Goal: Check status

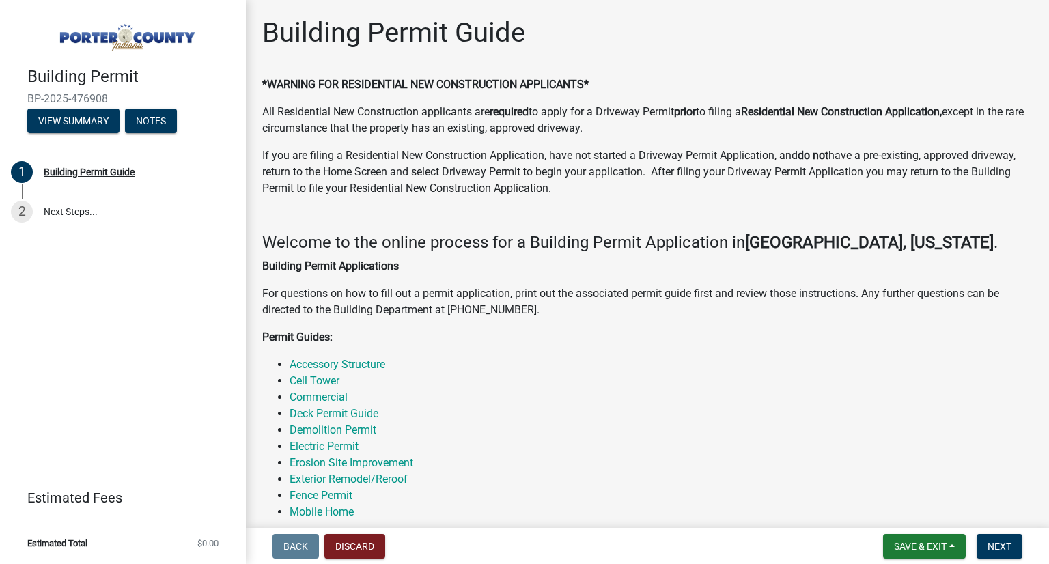
scroll to position [467, 0]
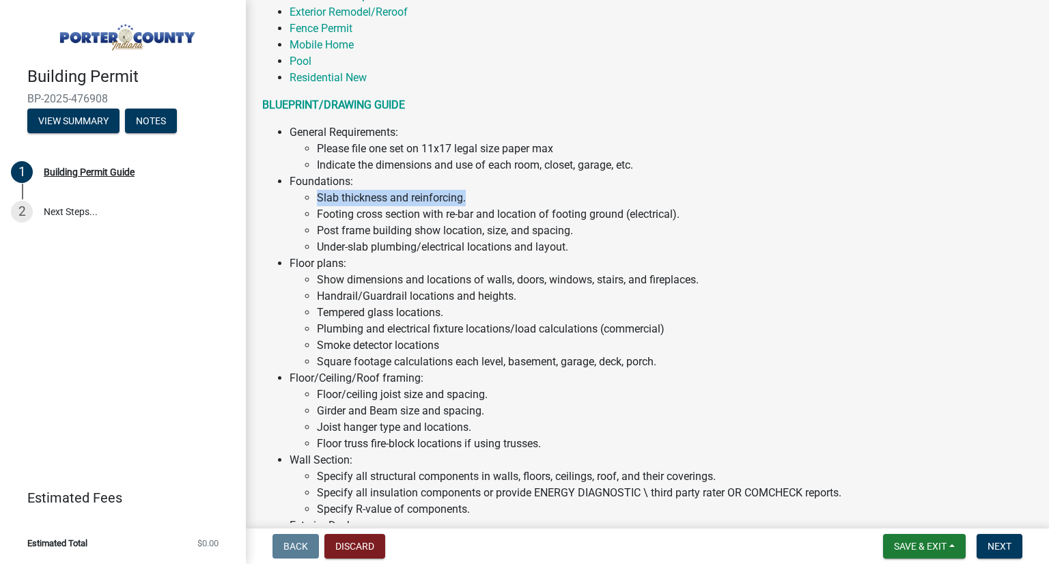
drag, startPoint x: 319, startPoint y: 195, endPoint x: 489, endPoint y: 195, distance: 170.0
click at [489, 195] on li "Slab thickness and reinforcing." at bounding box center [674, 198] width 715 height 16
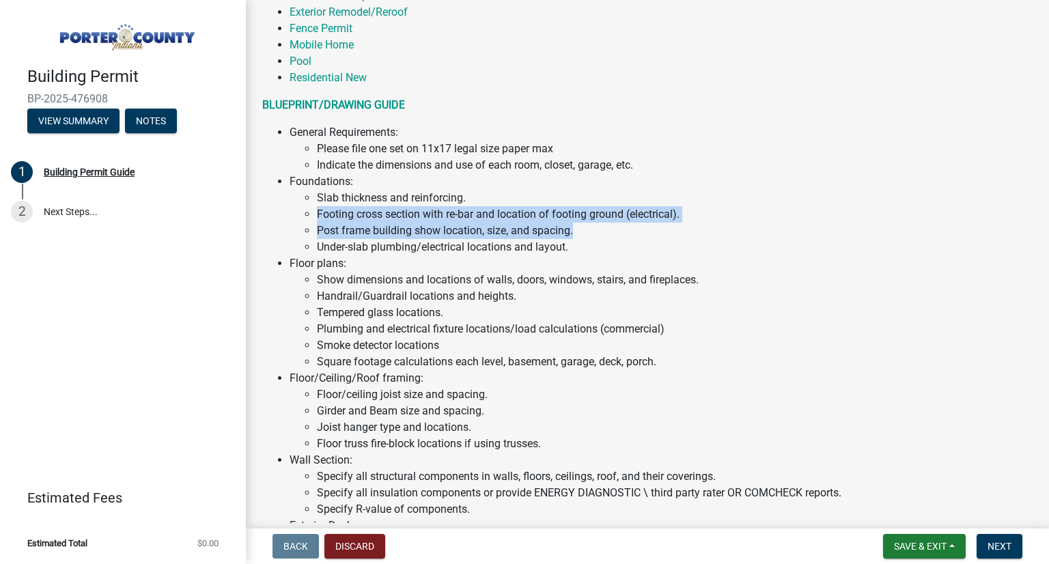
drag, startPoint x: 354, startPoint y: 217, endPoint x: 662, endPoint y: 227, distance: 307.4
click at [662, 227] on ul "Slab thickness and reinforcing. Footing cross section with re-bar and location …" at bounding box center [660, 223] width 743 height 66
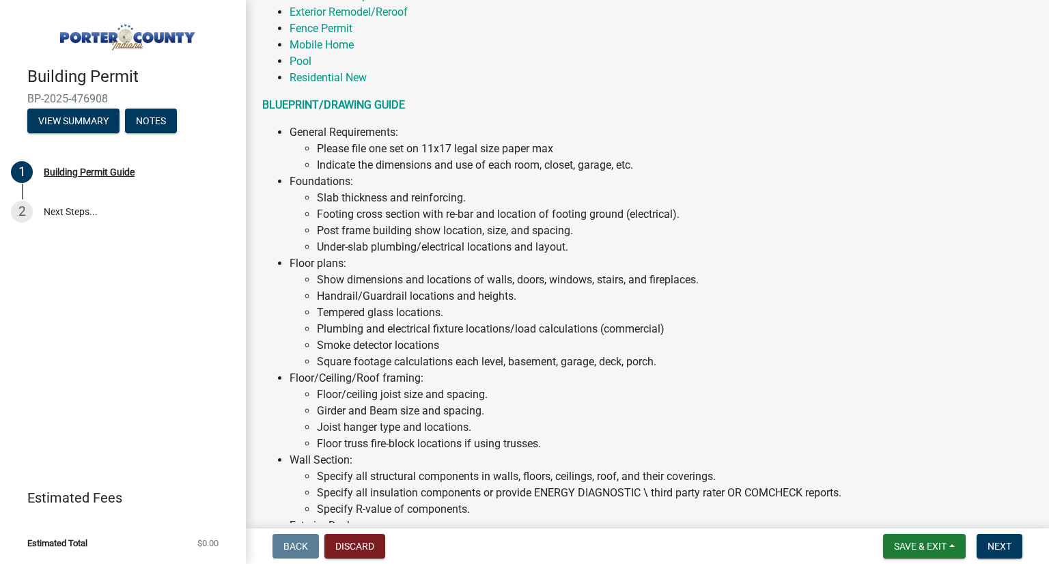
click at [647, 245] on li "Under-slab plumbing/electrical locations and layout." at bounding box center [674, 247] width 715 height 16
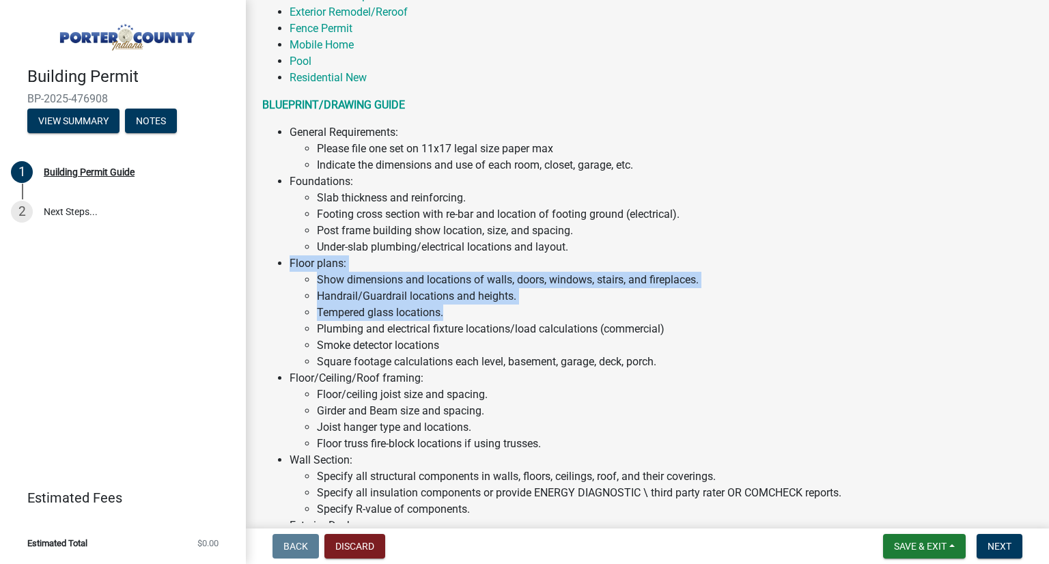
drag, startPoint x: 407, startPoint y: 269, endPoint x: 534, endPoint y: 307, distance: 132.4
click at [534, 307] on li "Floor plans: Show dimensions and locations of walls, doors, windows, stairs, an…" at bounding box center [660, 312] width 743 height 115
click at [534, 307] on li "Tempered glass locations." at bounding box center [674, 312] width 715 height 16
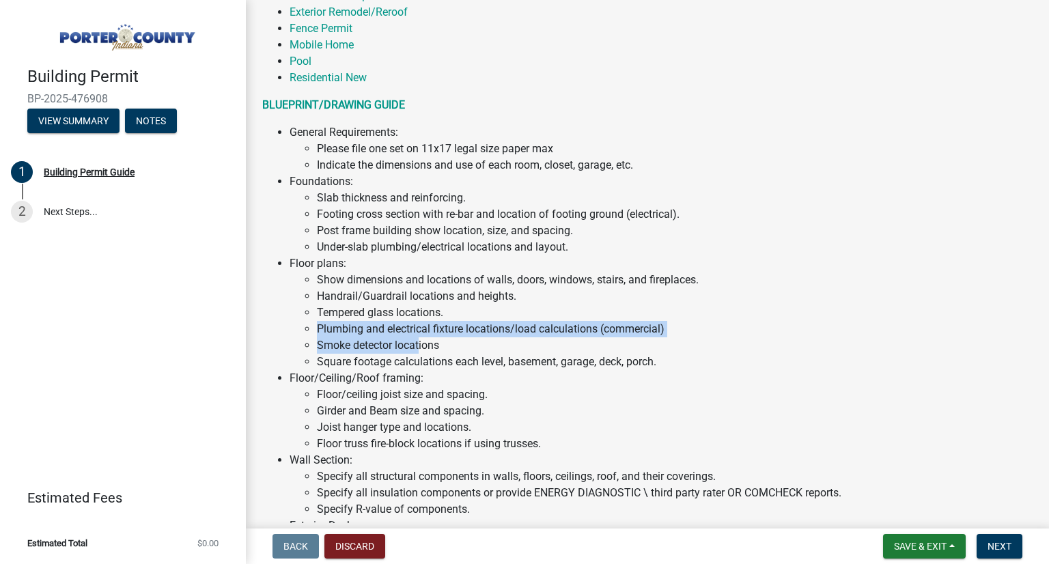
drag, startPoint x: 317, startPoint y: 328, endPoint x: 483, endPoint y: 330, distance: 166.6
click at [474, 334] on li "Plumbing and electrical fixture locations/load calculations (commercial)" at bounding box center [674, 329] width 715 height 16
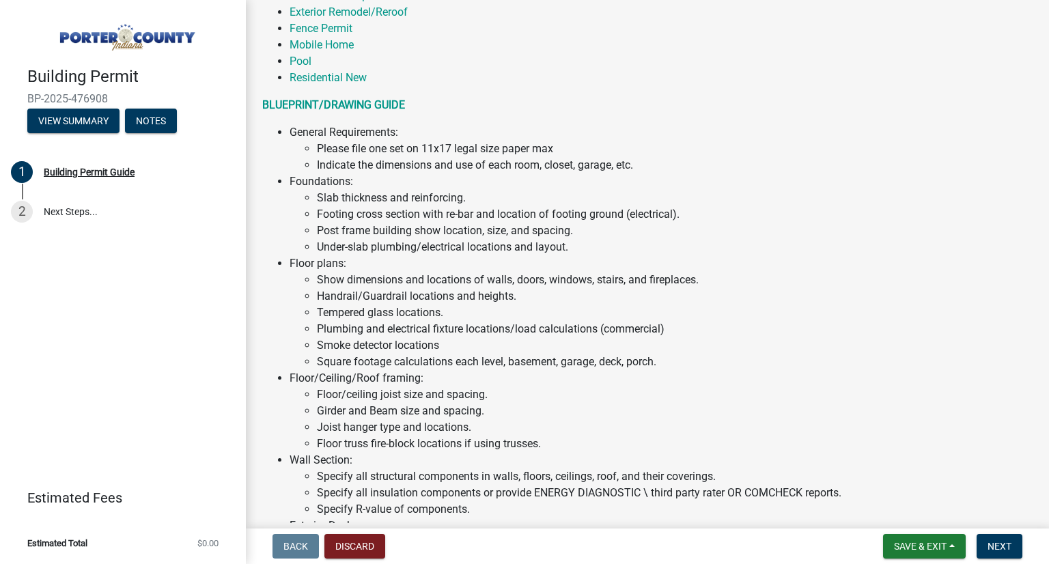
click at [483, 330] on li "Plumbing and electrical fixture locations/load calculations (commercial)" at bounding box center [674, 329] width 715 height 16
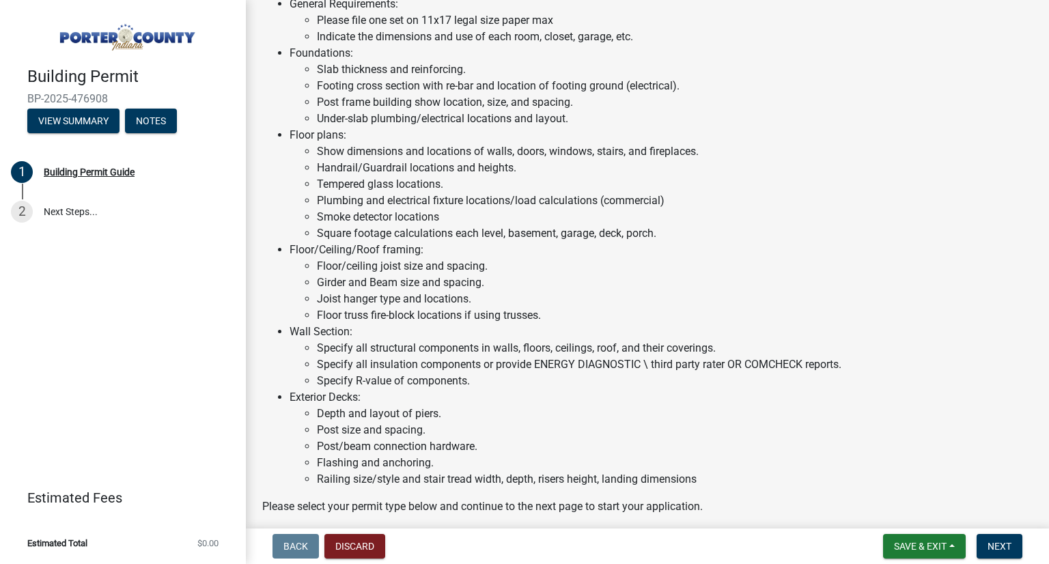
scroll to position [604, 0]
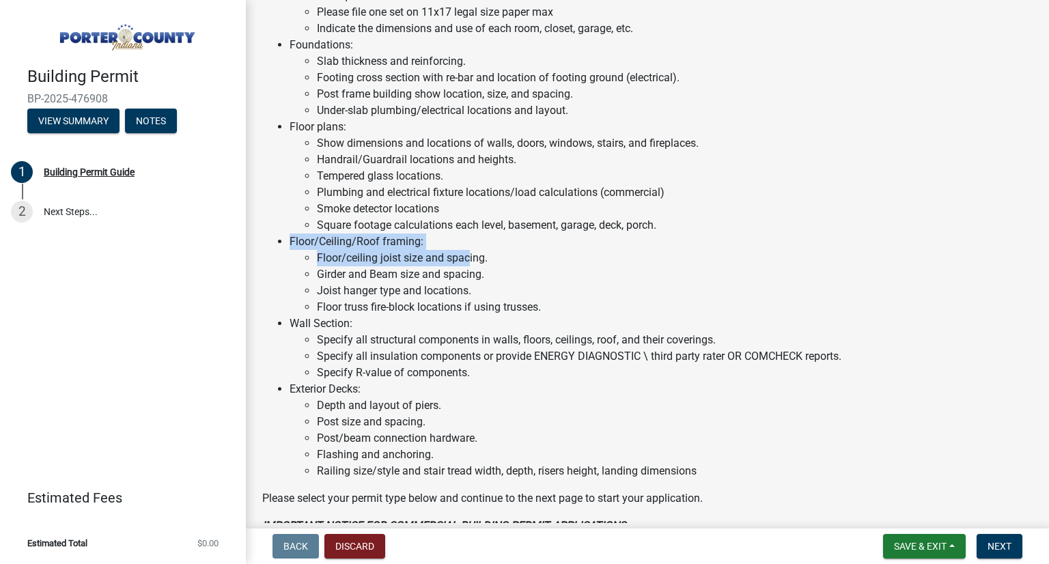
drag, startPoint x: 373, startPoint y: 246, endPoint x: 471, endPoint y: 252, distance: 98.5
click at [471, 252] on ul "General Requirements: Please file one set on 11x17 legal size paper max Indicat…" at bounding box center [647, 234] width 770 height 492
click at [471, 252] on li "Floor/ceiling joist size and spacing." at bounding box center [674, 258] width 715 height 16
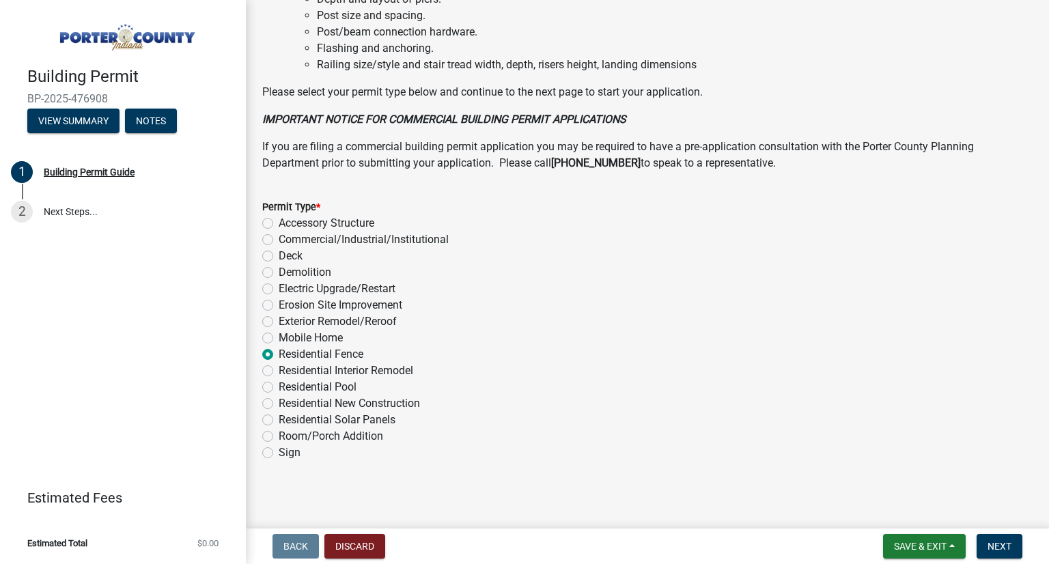
scroll to position [1013, 0]
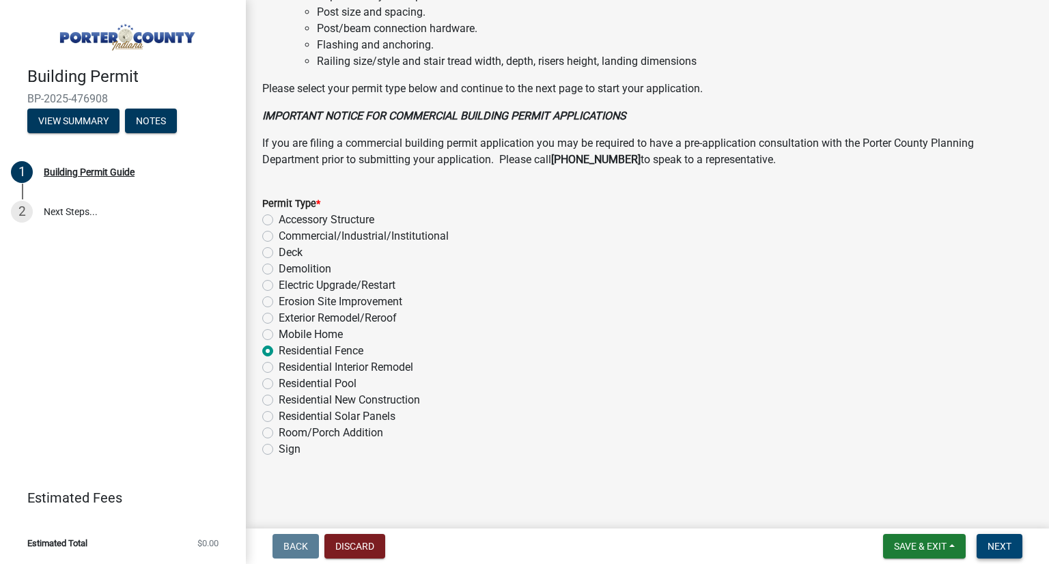
click at [999, 548] on span "Next" at bounding box center [999, 546] width 24 height 11
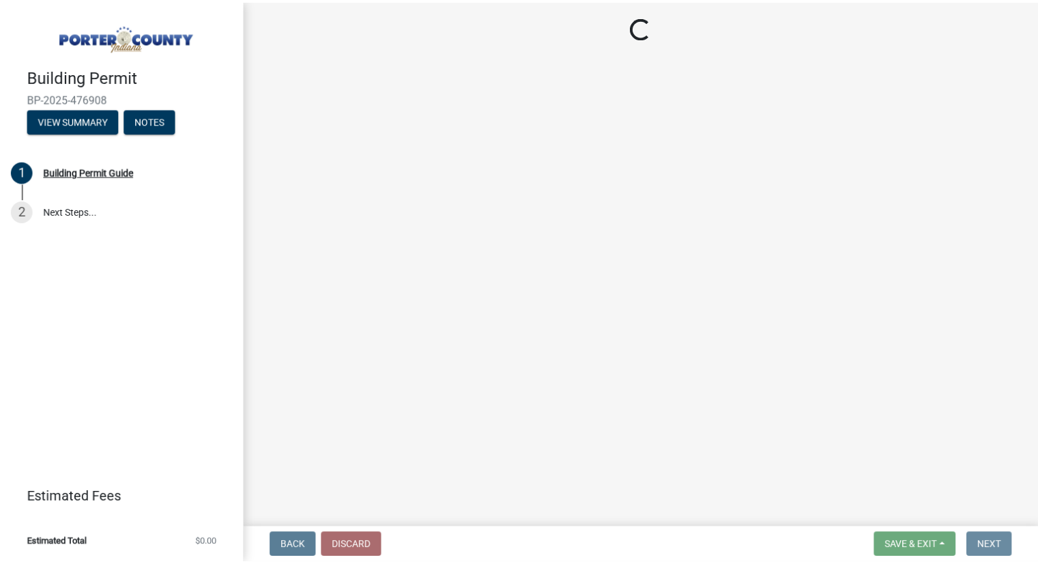
scroll to position [0, 0]
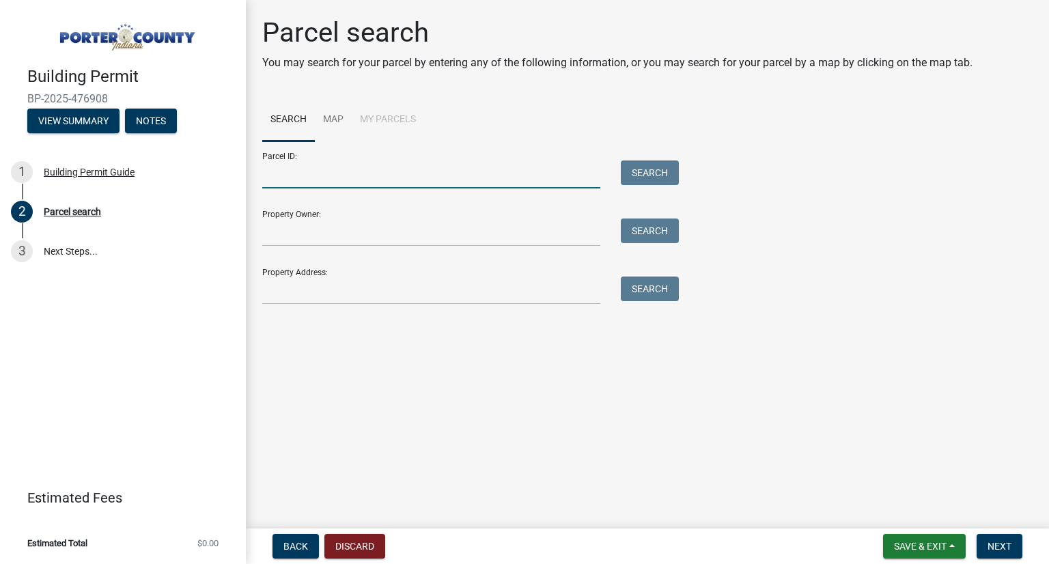
click at [300, 185] on input "Parcel ID:" at bounding box center [431, 174] width 338 height 28
click at [333, 122] on link "Map" at bounding box center [333, 120] width 37 height 44
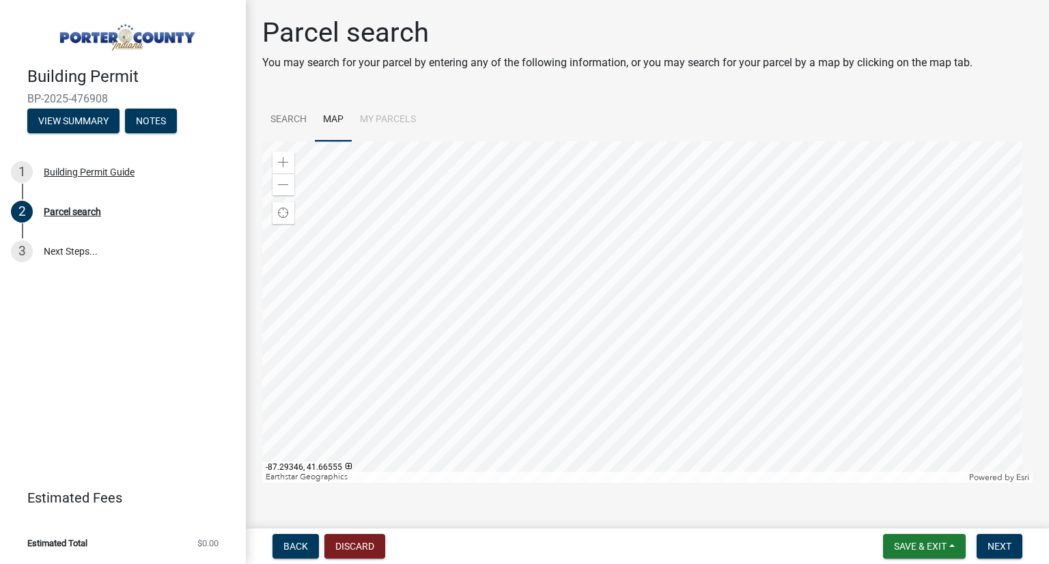
click at [389, 119] on li "My Parcels" at bounding box center [388, 120] width 72 height 44
click at [289, 116] on link "Search" at bounding box center [288, 120] width 53 height 44
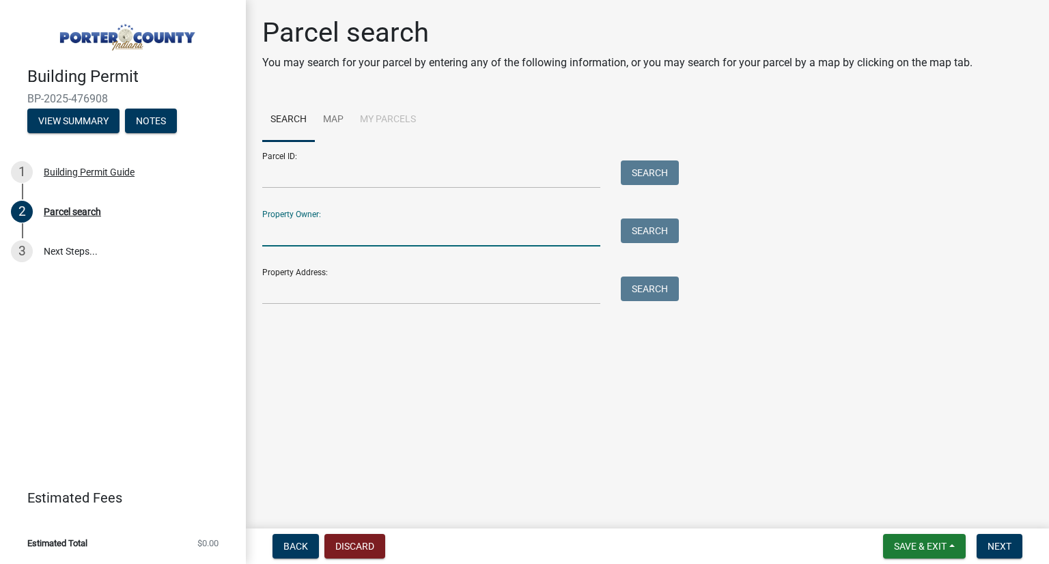
click at [521, 219] on input "Property Owner:" at bounding box center [431, 232] width 338 height 28
type input "Dhaval Patel"
click at [662, 230] on button "Search" at bounding box center [650, 230] width 58 height 25
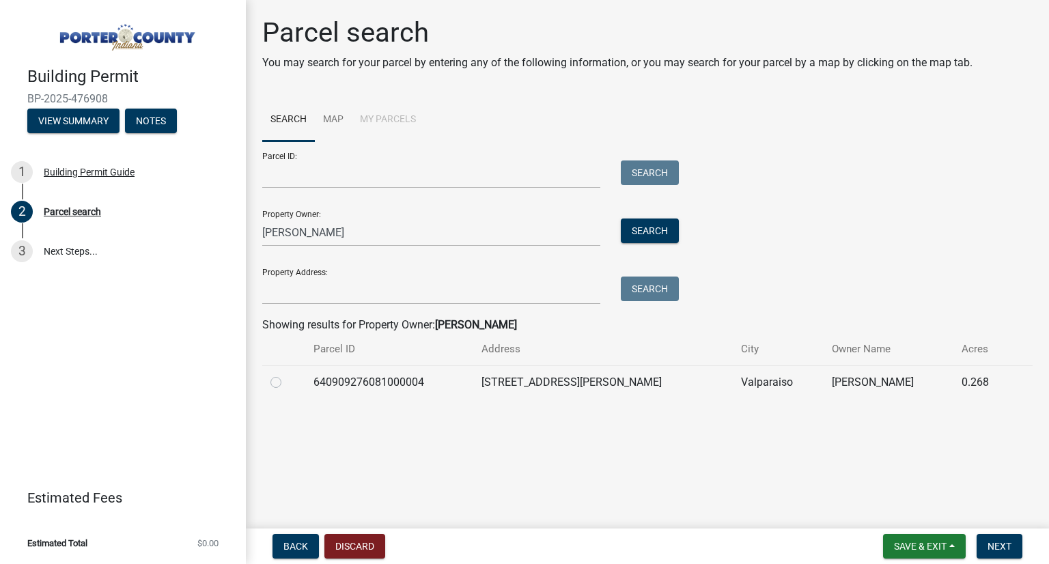
click at [287, 374] on label at bounding box center [287, 374] width 0 height 0
click at [287, 382] on input "radio" at bounding box center [291, 378] width 9 height 9
radio input "true"
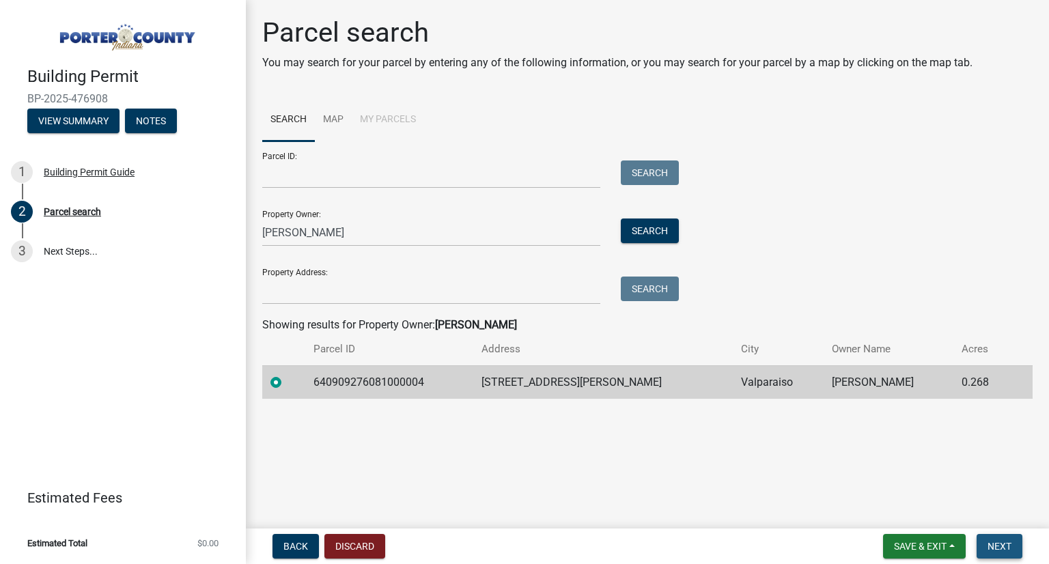
click at [982, 541] on button "Next" at bounding box center [999, 546] width 46 height 25
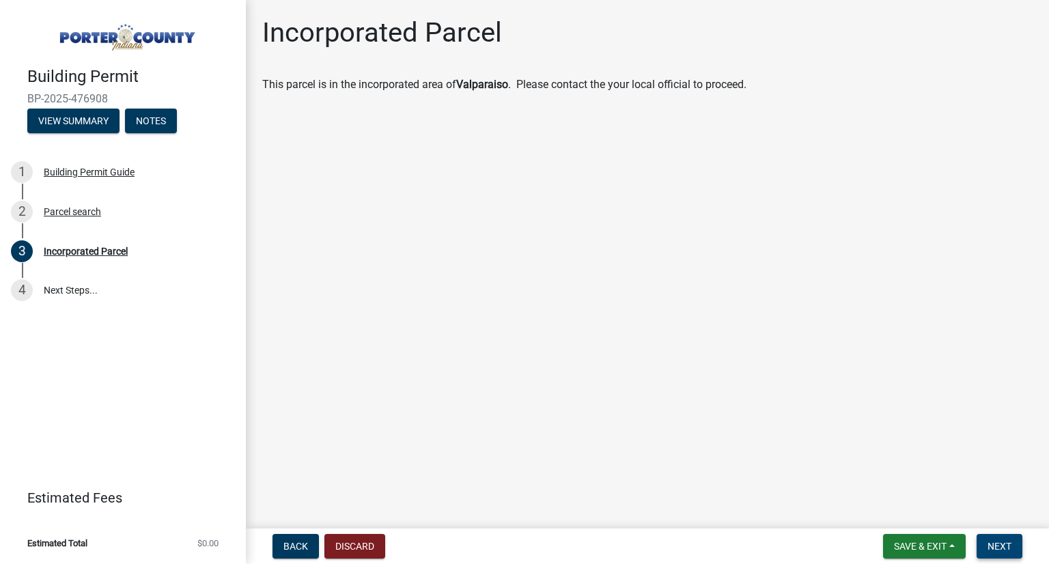
click at [994, 543] on span "Next" at bounding box center [999, 546] width 24 height 11
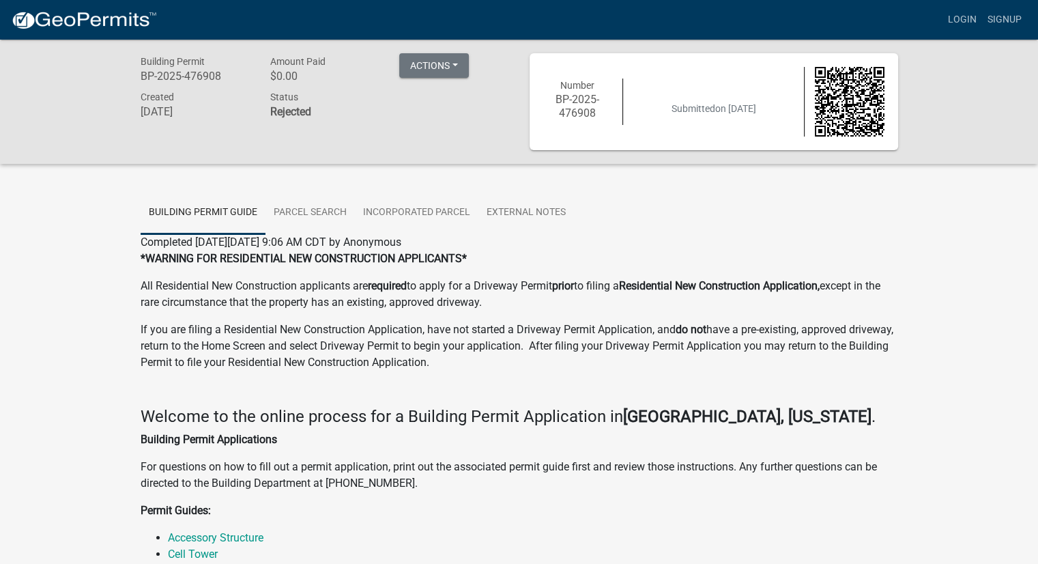
drag, startPoint x: 300, startPoint y: 113, endPoint x: 316, endPoint y: 114, distance: 15.7
click at [316, 114] on h6 "Rejected" at bounding box center [324, 111] width 109 height 13
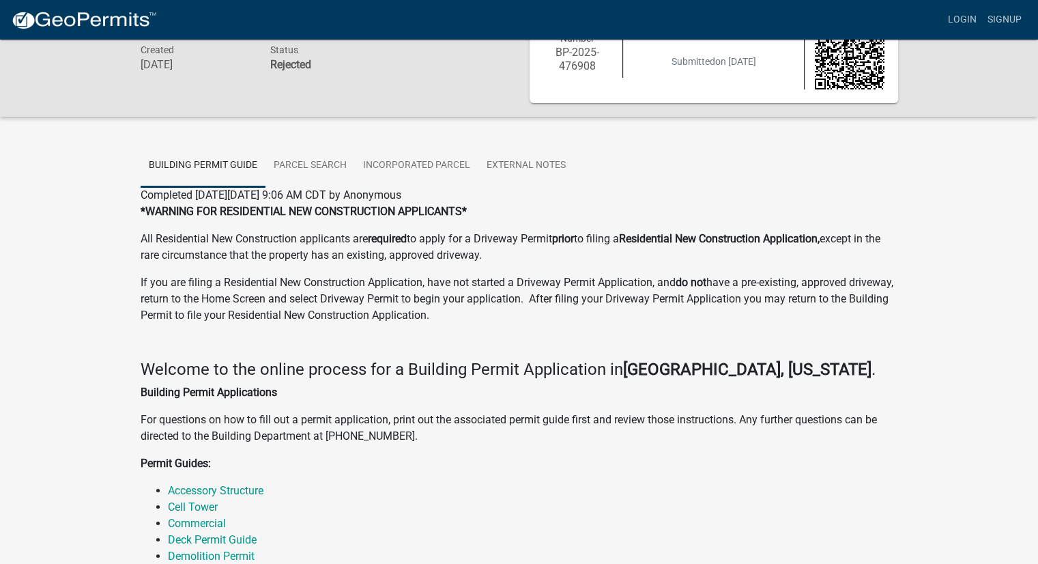
scroll to position [68, 0]
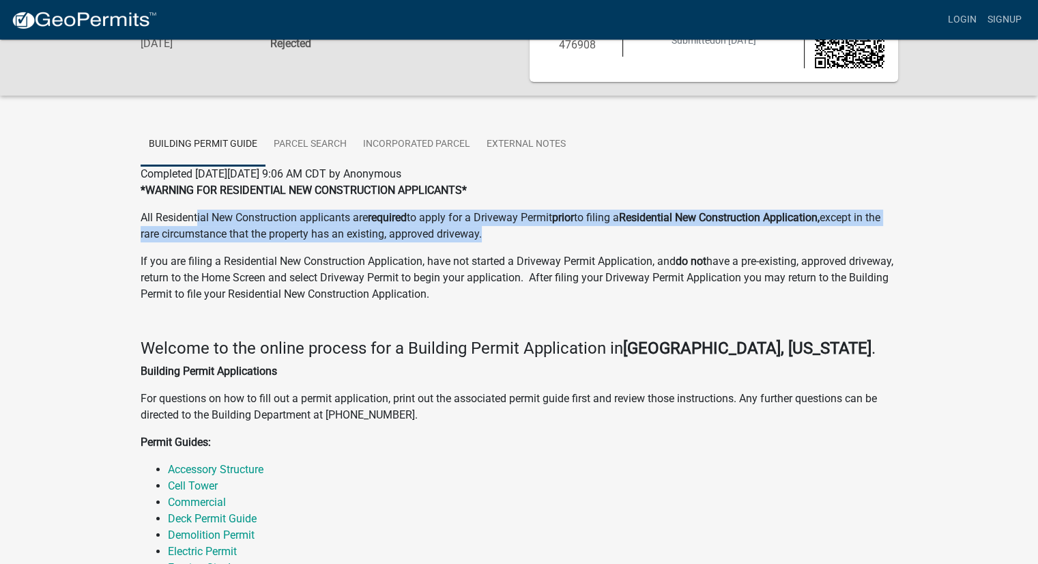
drag, startPoint x: 199, startPoint y: 214, endPoint x: 533, endPoint y: 236, distance: 333.9
click at [533, 236] on p "All Residential New Construction applicants are required to apply for a Drivewa…" at bounding box center [520, 226] width 758 height 33
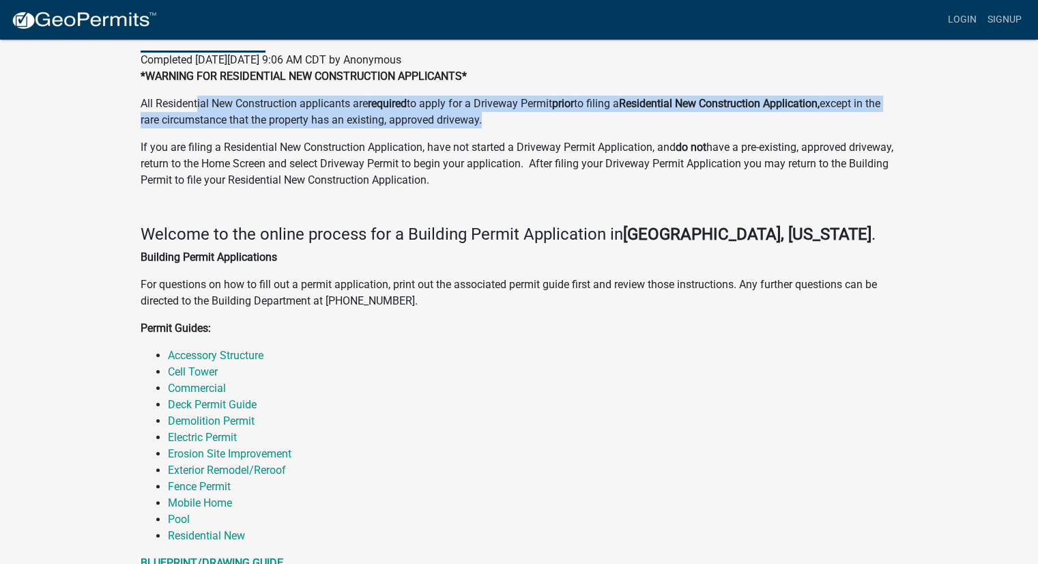
scroll to position [0, 0]
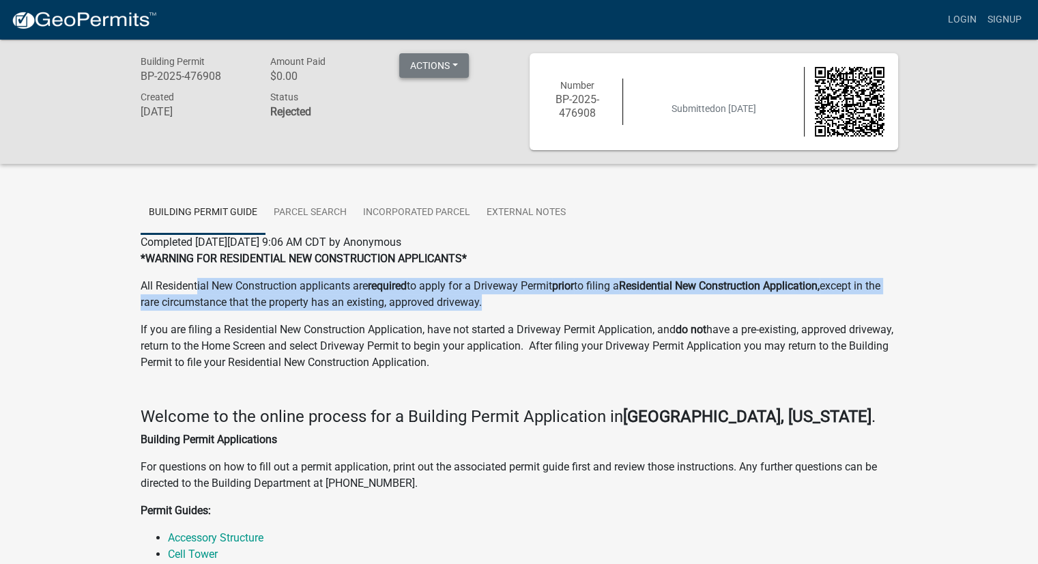
click at [463, 70] on button "Actions" at bounding box center [434, 65] width 70 height 25
click at [524, 203] on link "External Notes" at bounding box center [527, 213] width 96 height 44
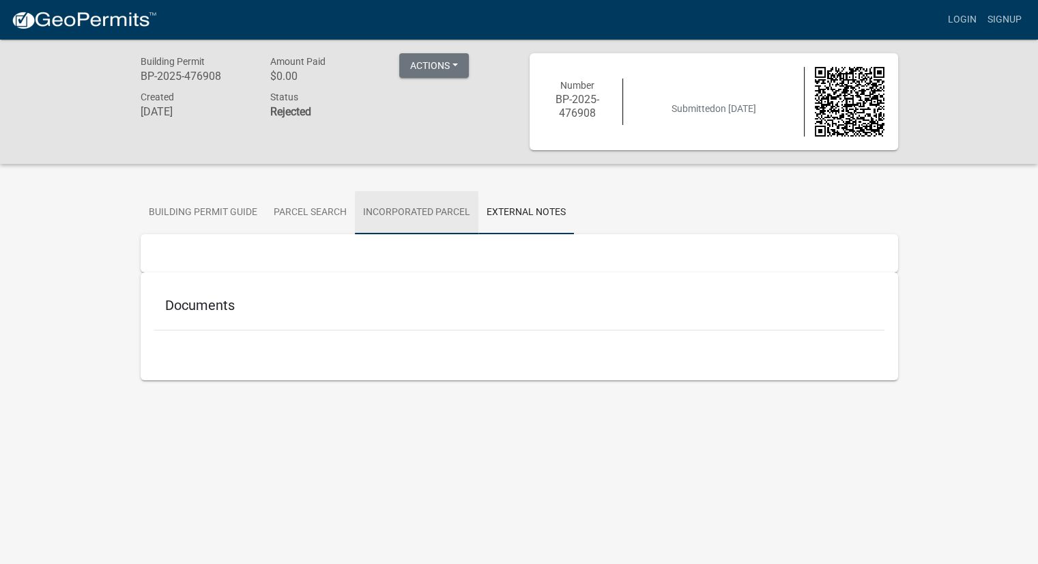
click at [459, 212] on link "Incorporated Parcel" at bounding box center [417, 213] width 124 height 44
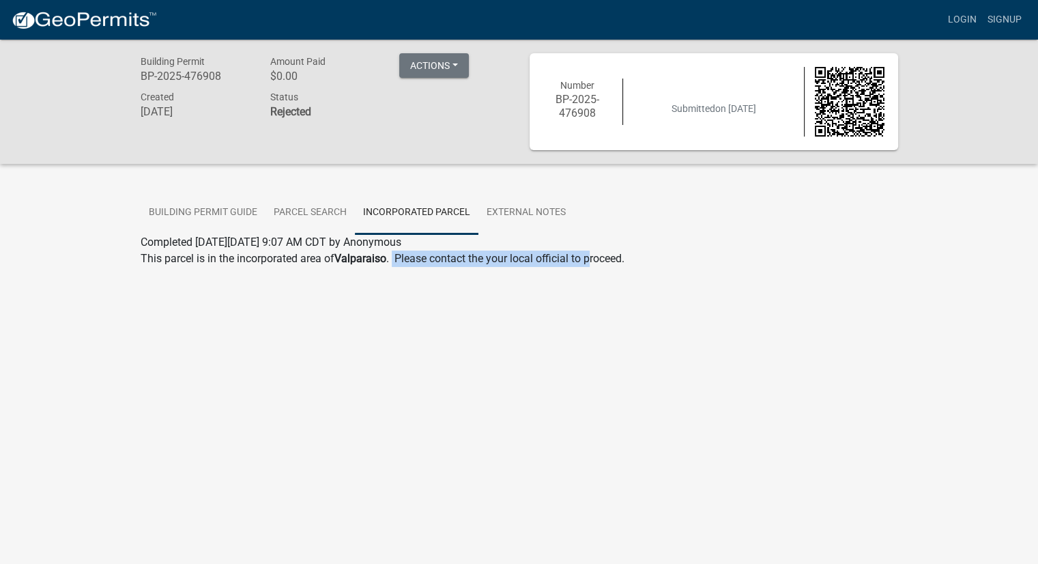
drag, startPoint x: 396, startPoint y: 257, endPoint x: 649, endPoint y: 253, distance: 252.7
click at [622, 253] on p "This parcel is in the incorporated area of Valparaiso . Please contact the your…" at bounding box center [520, 259] width 758 height 16
click at [649, 253] on p "This parcel is in the incorporated area of Valparaiso . Please contact the your…" at bounding box center [520, 259] width 758 height 16
drag, startPoint x: 233, startPoint y: 256, endPoint x: 505, endPoint y: 257, distance: 271.7
click at [505, 257] on p "This parcel is in the incorporated area of Valparaiso . Please contact the your…" at bounding box center [520, 259] width 758 height 16
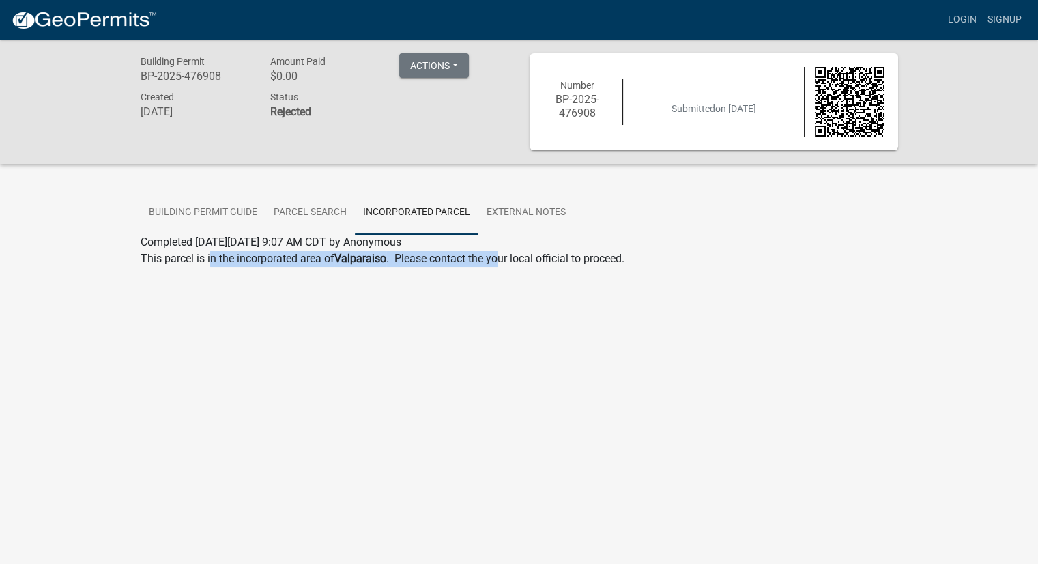
click at [505, 257] on p "This parcel is in the incorporated area of Valparaiso . Please contact the your…" at bounding box center [520, 259] width 758 height 16
click at [428, 63] on button "Actions" at bounding box center [434, 65] width 70 height 25
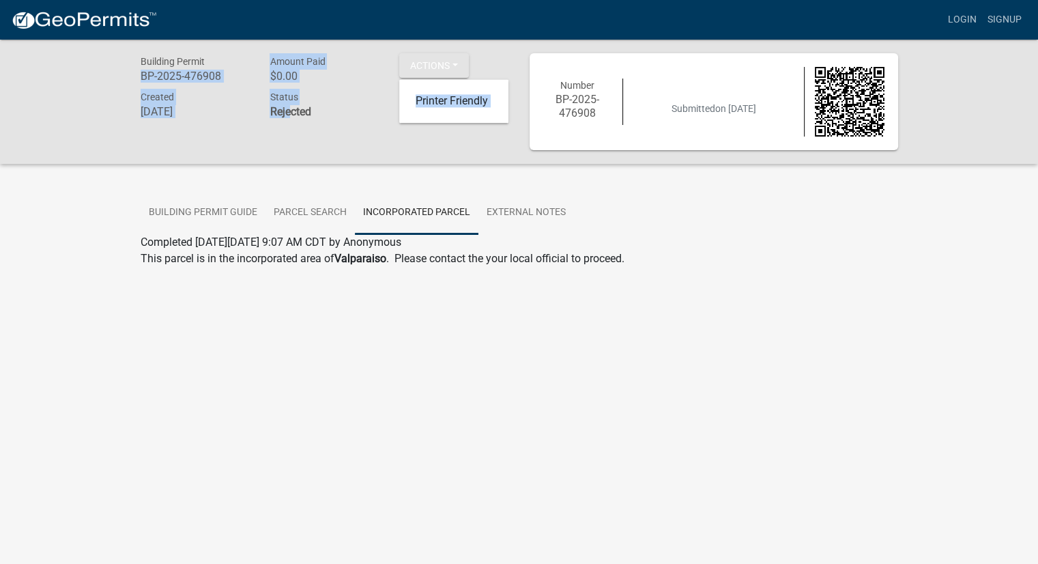
drag, startPoint x: 142, startPoint y: 67, endPoint x: 281, endPoint y: 134, distance: 154.2
click at [281, 134] on div "Building Permit BP-2025-476908 Amount Paid $0.00 Actions Printer Friendly Creat…" at bounding box center [324, 101] width 389 height 97
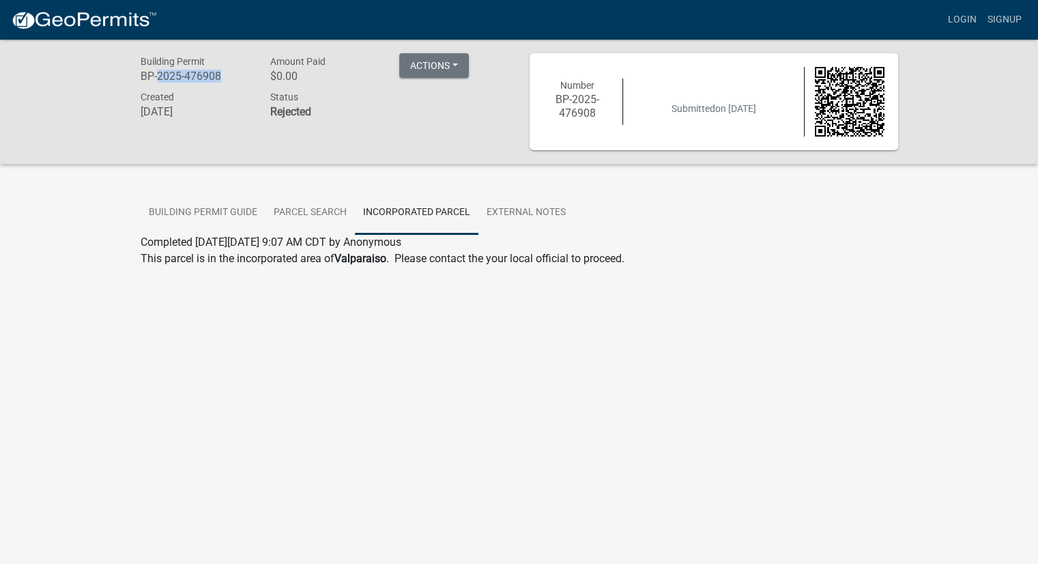
drag, startPoint x: 156, startPoint y: 74, endPoint x: 234, endPoint y: 76, distance: 78.5
click at [234, 76] on h6 "BP-2025-476908" at bounding box center [195, 76] width 109 height 13
click at [443, 69] on button "Actions" at bounding box center [434, 65] width 70 height 25
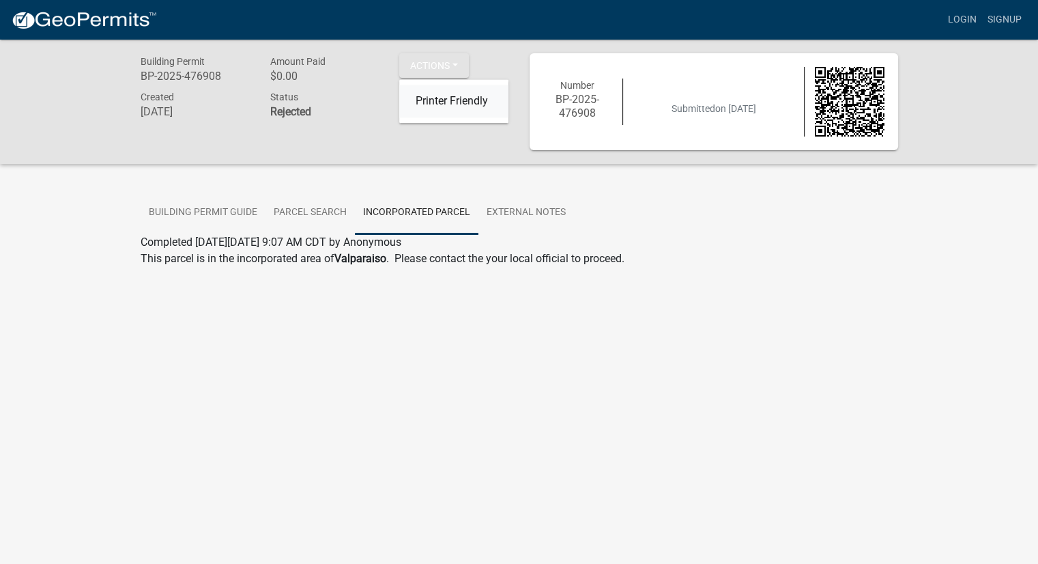
click at [459, 106] on link "Printer Friendly" at bounding box center [453, 101] width 109 height 33
drag, startPoint x: 265, startPoint y: 111, endPoint x: 320, endPoint y: 111, distance: 54.6
click at [320, 111] on div "Status Rejected" at bounding box center [324, 106] width 130 height 35
click at [320, 111] on h6 "Rejected" at bounding box center [324, 111] width 109 height 13
click at [481, 50] on div "Building Permit BP-2025-476908 Amount Paid $0.00 Actions Printer Friendly Creat…" at bounding box center [519, 102] width 1038 height 124
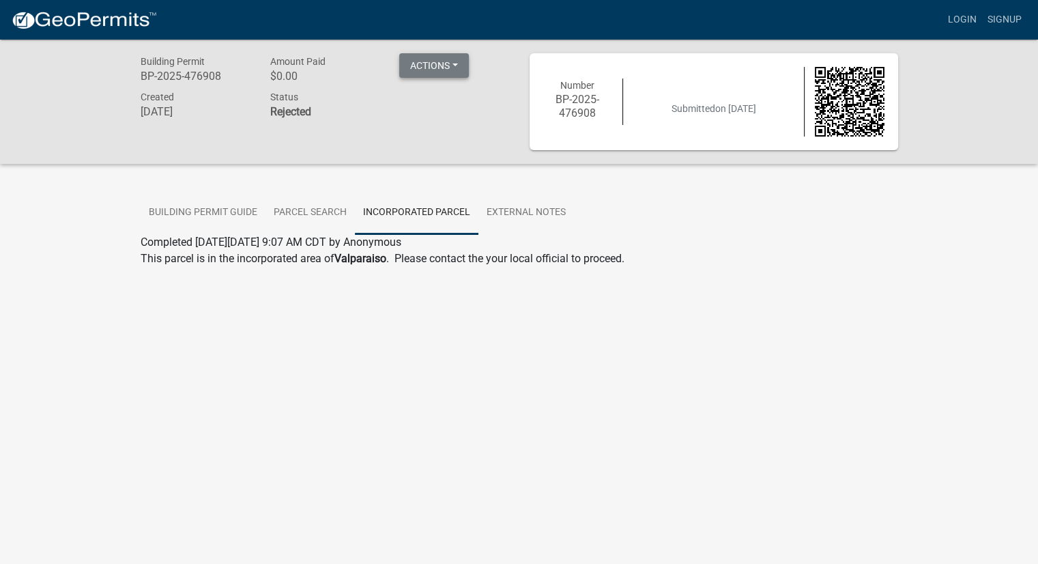
click at [440, 61] on button "Actions" at bounding box center [434, 65] width 70 height 25
click at [816, 332] on body "Internet Explorer does NOT work with GeoPermits. Get a new browser for more sec…" at bounding box center [519, 322] width 1038 height 564
drag, startPoint x: 225, startPoint y: 257, endPoint x: 385, endPoint y: 261, distance: 159.8
click at [385, 261] on p "This parcel is in the incorporated area of Valparaiso . Please contact the your…" at bounding box center [520, 259] width 758 height 16
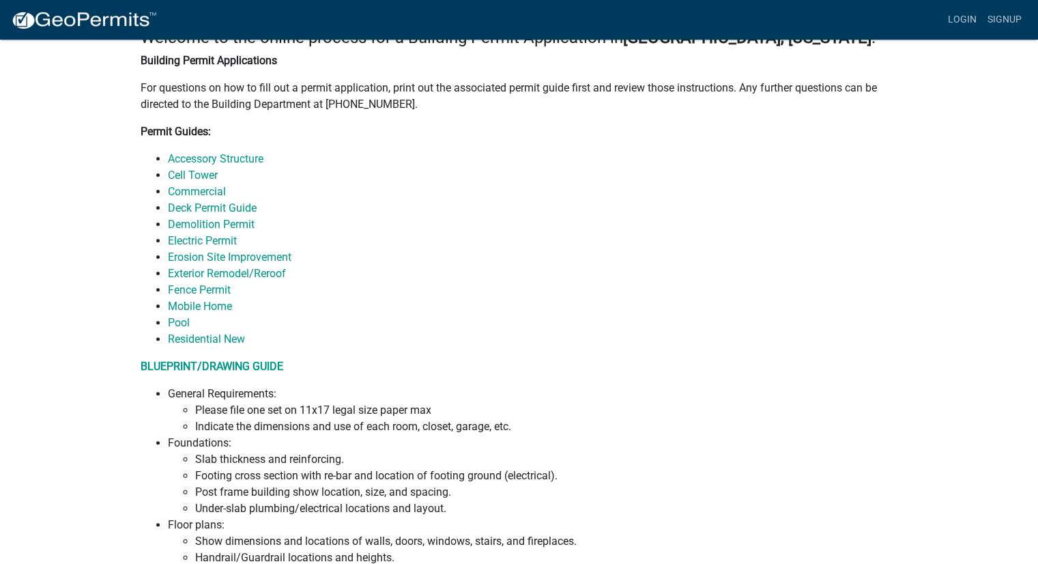
scroll to position [137, 0]
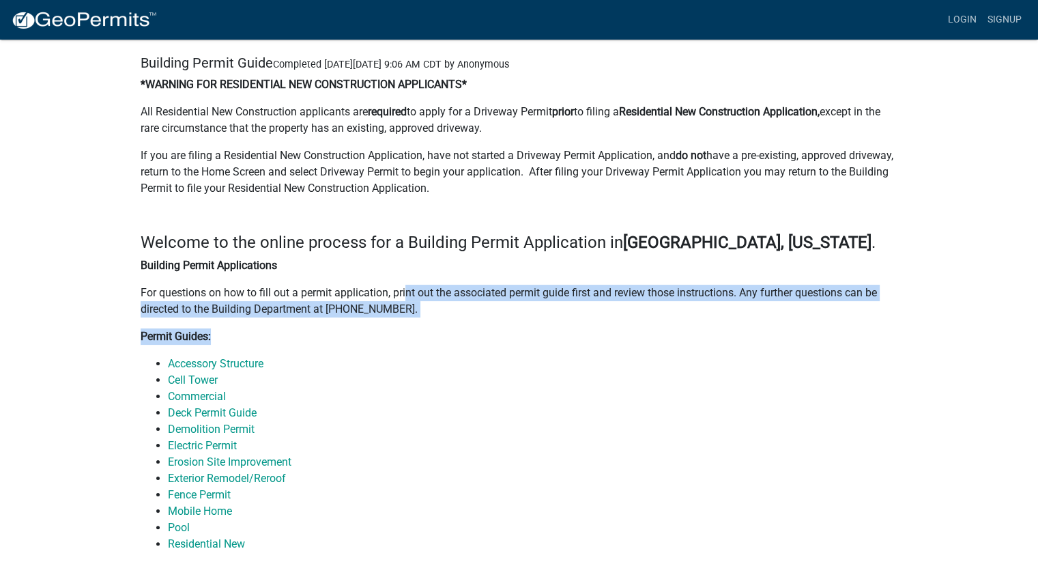
drag, startPoint x: 418, startPoint y: 281, endPoint x: 576, endPoint y: 343, distance: 169.3
click at [576, 343] on p "Permit Guides:" at bounding box center [520, 336] width 758 height 16
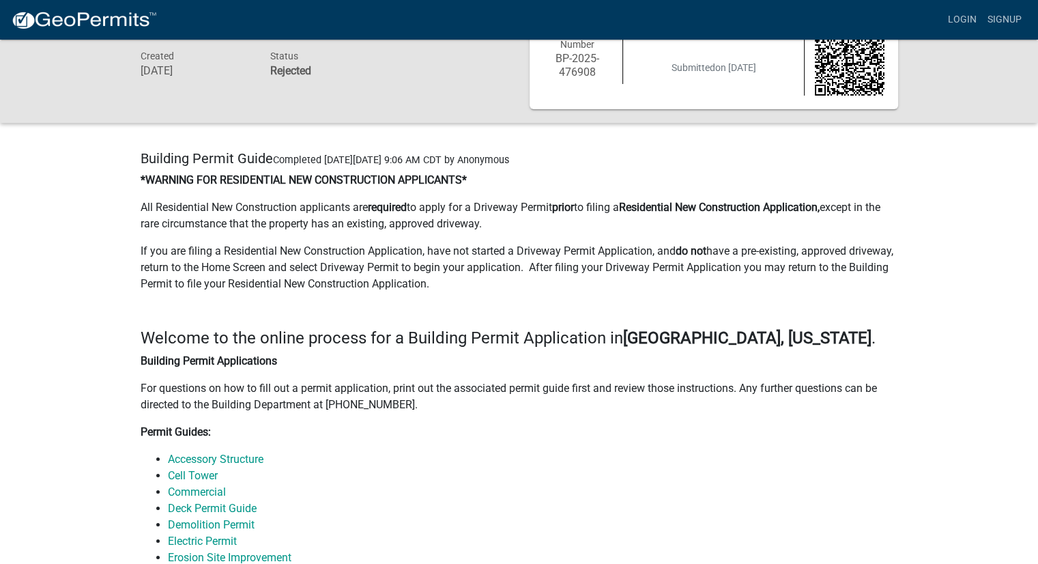
scroll to position [0, 0]
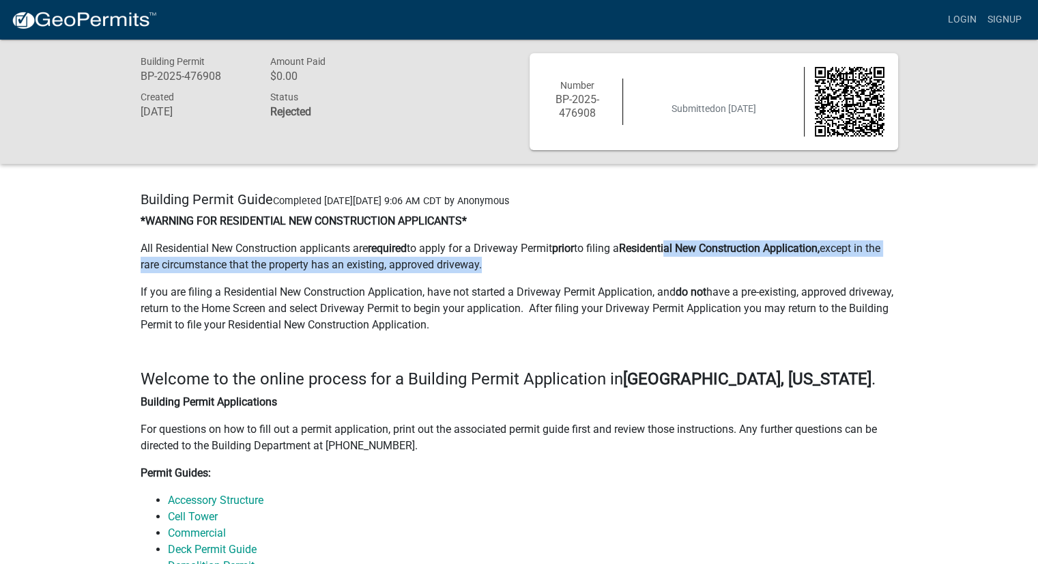
drag, startPoint x: 680, startPoint y: 242, endPoint x: 883, endPoint y: 267, distance: 204.3
click at [883, 267] on p "All Residential New Construction applicants are required to apply for a Drivewa…" at bounding box center [520, 256] width 758 height 33
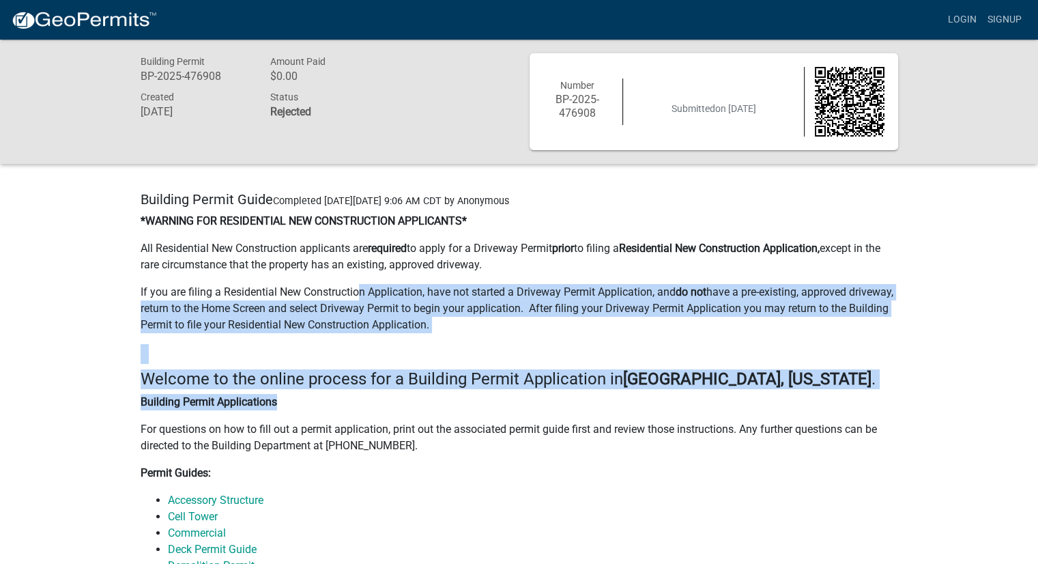
drag, startPoint x: 551, startPoint y: 309, endPoint x: 711, endPoint y: 402, distance: 185.4
click at [711, 402] on p "Building Permit Applications" at bounding box center [520, 402] width 758 height 16
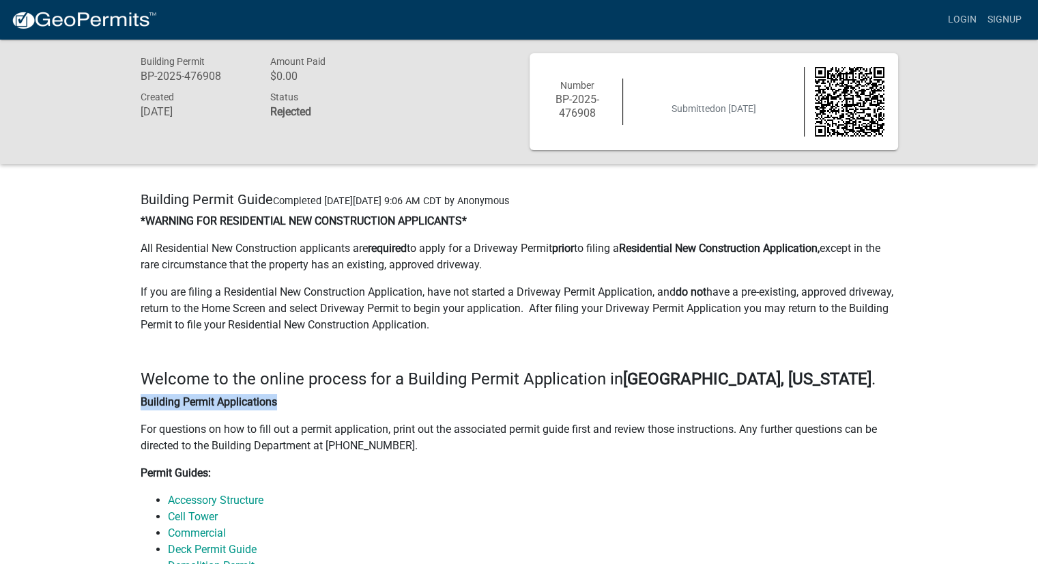
drag, startPoint x: 134, startPoint y: 401, endPoint x: 339, endPoint y: 399, distance: 204.8
click at [339, 399] on p "Building Permit Applications" at bounding box center [520, 402] width 758 height 16
